Goal: Information Seeking & Learning: Learn about a topic

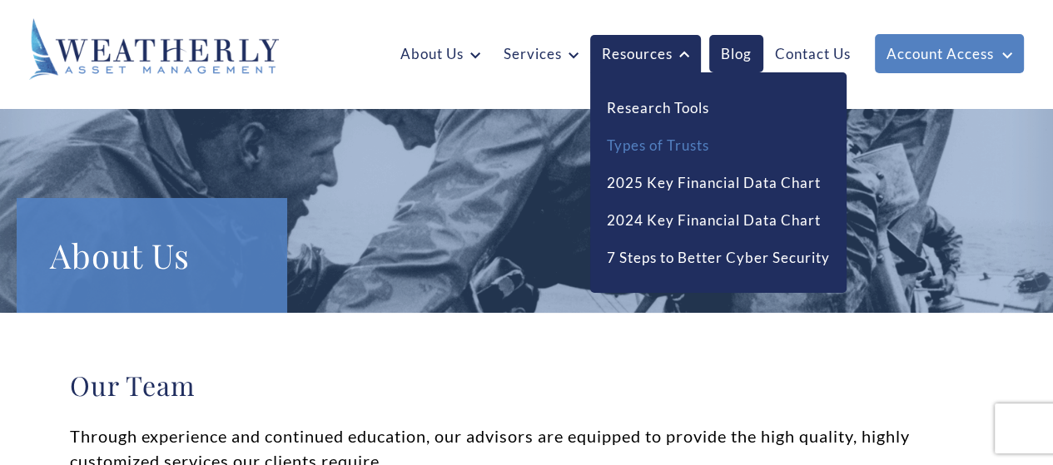
click at [643, 149] on link "Types of Trusts" at bounding box center [658, 146] width 102 height 22
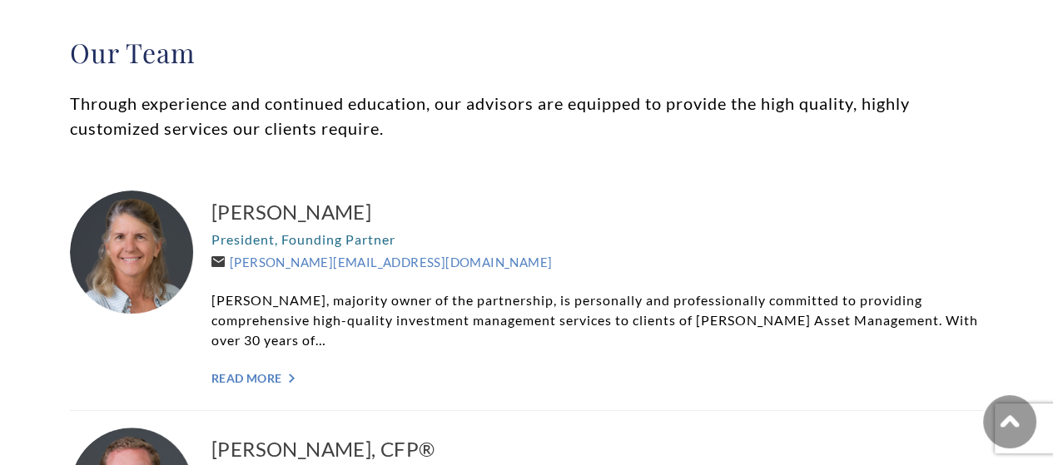
scroll to position [416, 0]
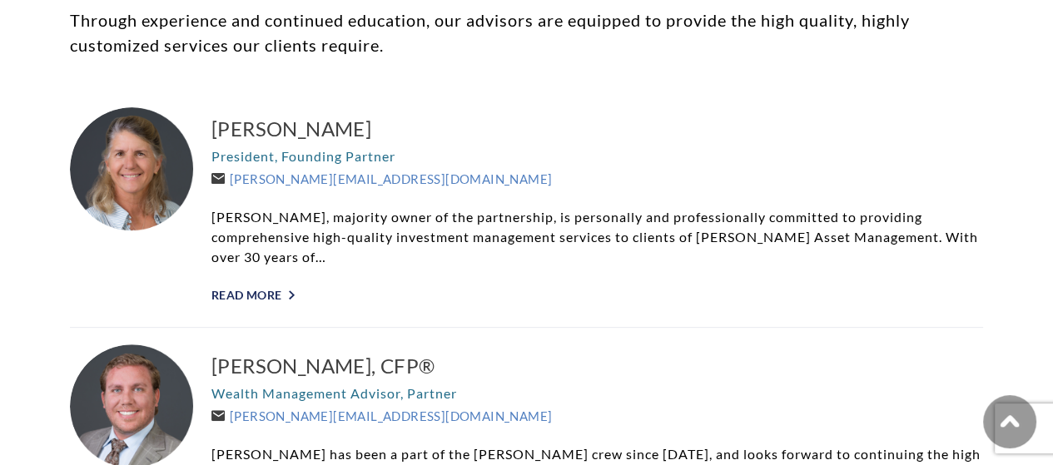
click at [230, 291] on link "Read More ">" at bounding box center [597, 295] width 772 height 14
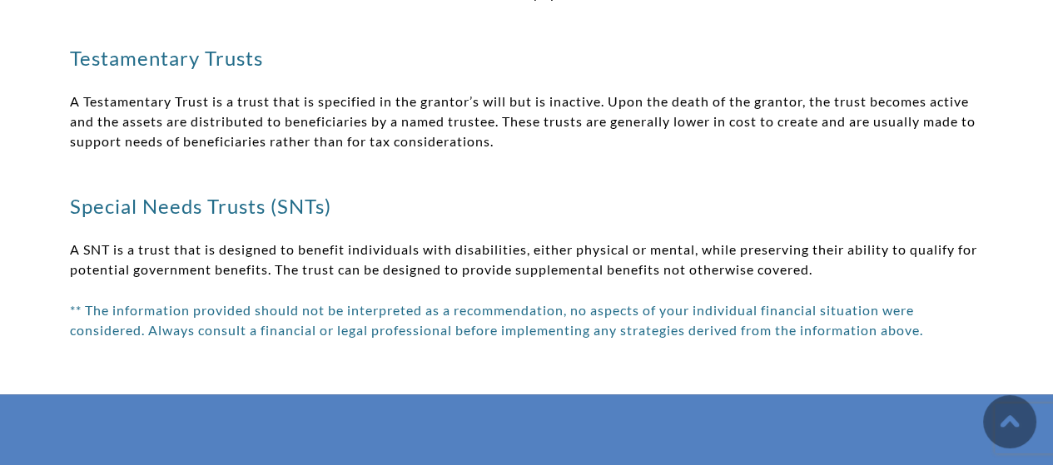
scroll to position [1831, 0]
